Goal: Transaction & Acquisition: Subscribe to service/newsletter

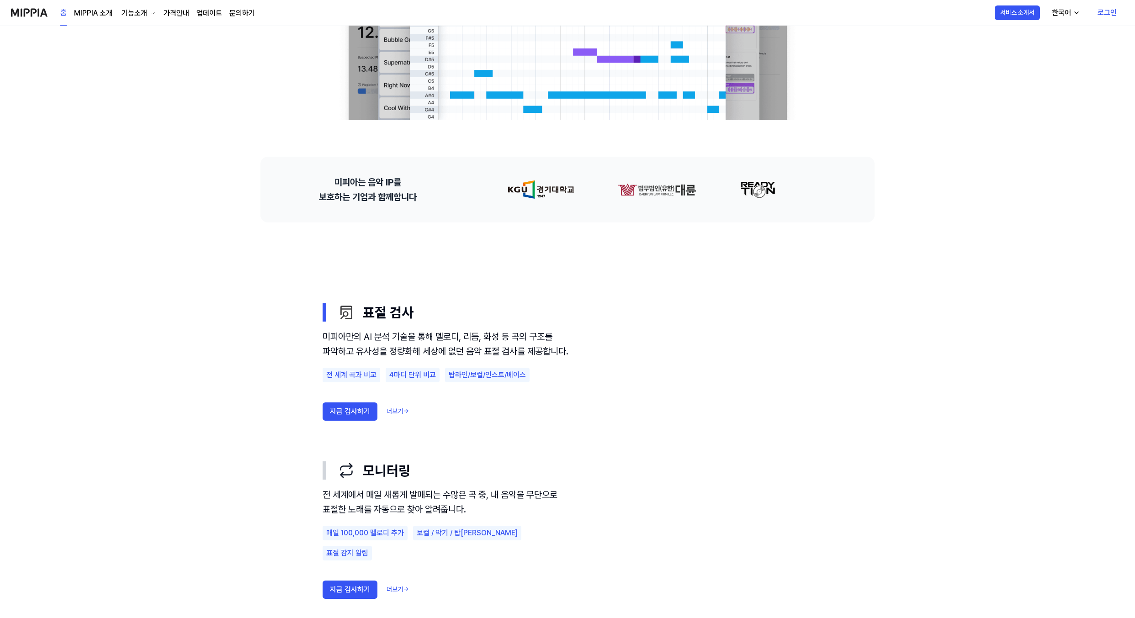
scroll to position [46, 0]
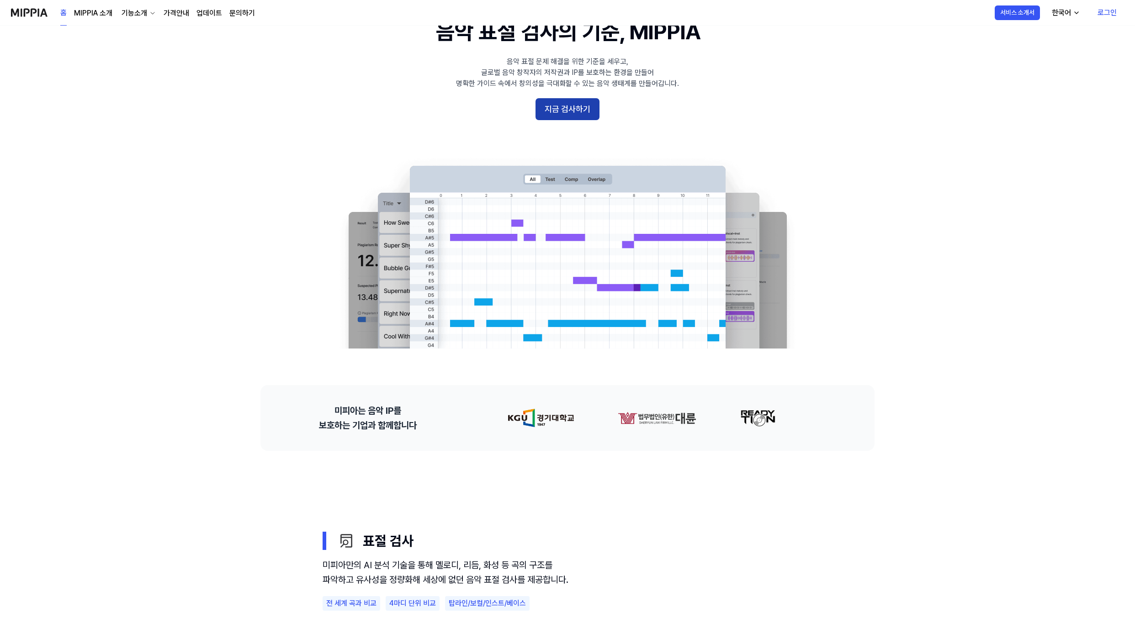
click at [557, 114] on button "지금 검사하기" at bounding box center [568, 109] width 64 height 22
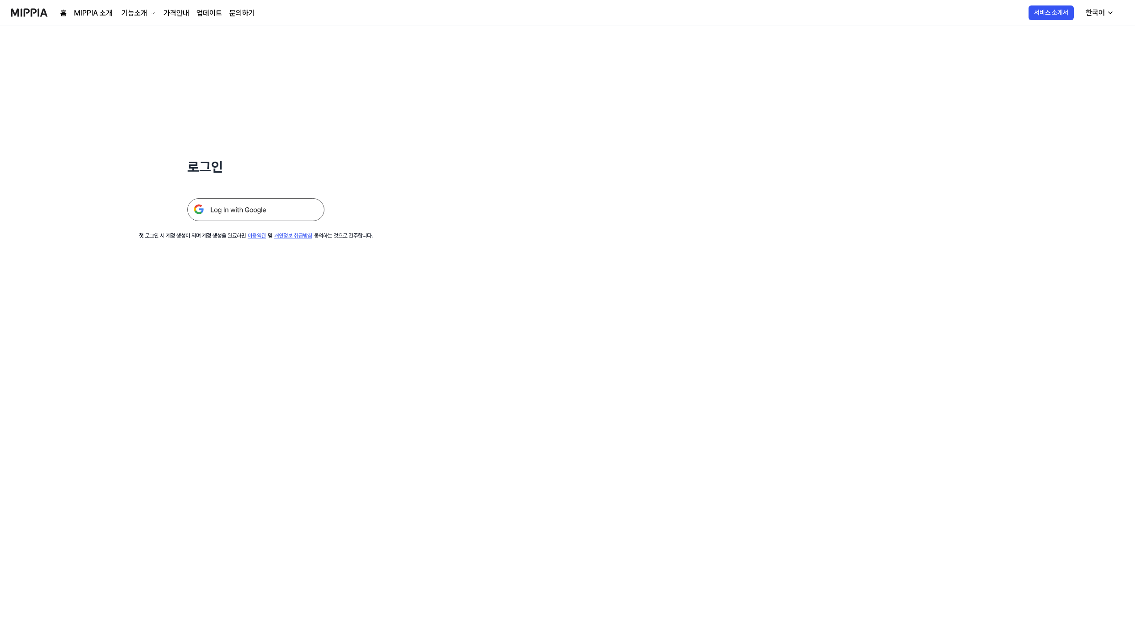
click at [179, 16] on link "가격안내" at bounding box center [177, 13] width 26 height 11
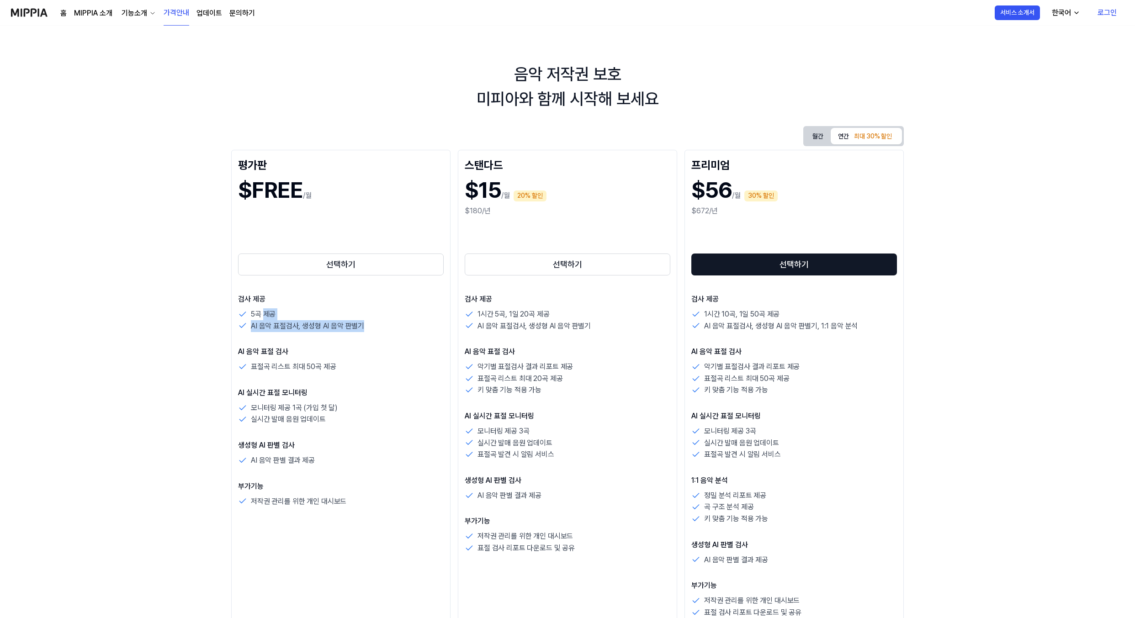
drag, startPoint x: 377, startPoint y: 323, endPoint x: 262, endPoint y: 310, distance: 115.4
click at [262, 310] on div "5곡 제공 AI 음악 표절검사, 생성형 AI 음악 판별기" at bounding box center [341, 319] width 206 height 23
